Goal: Task Accomplishment & Management: Manage account settings

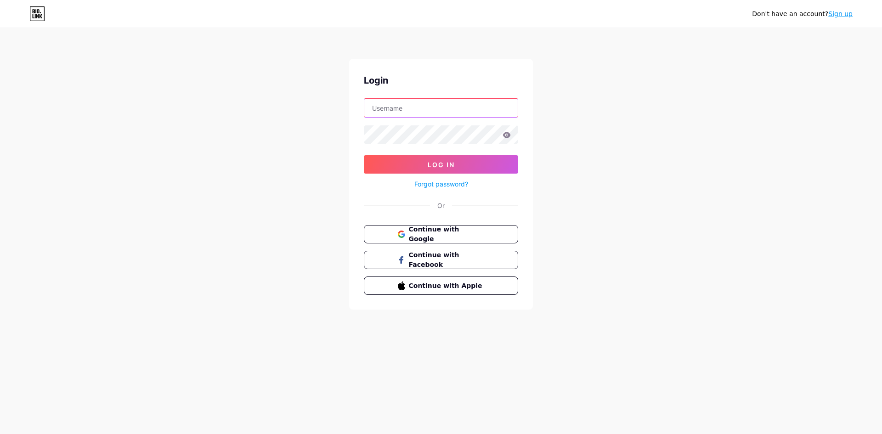
type input "ailylanestream"
click at [505, 134] on icon at bounding box center [507, 135] width 8 height 6
click at [511, 137] on icon at bounding box center [507, 135] width 8 height 6
click at [500, 163] on button "Log In" at bounding box center [441, 164] width 154 height 18
